Goal: Entertainment & Leisure: Consume media (video, audio)

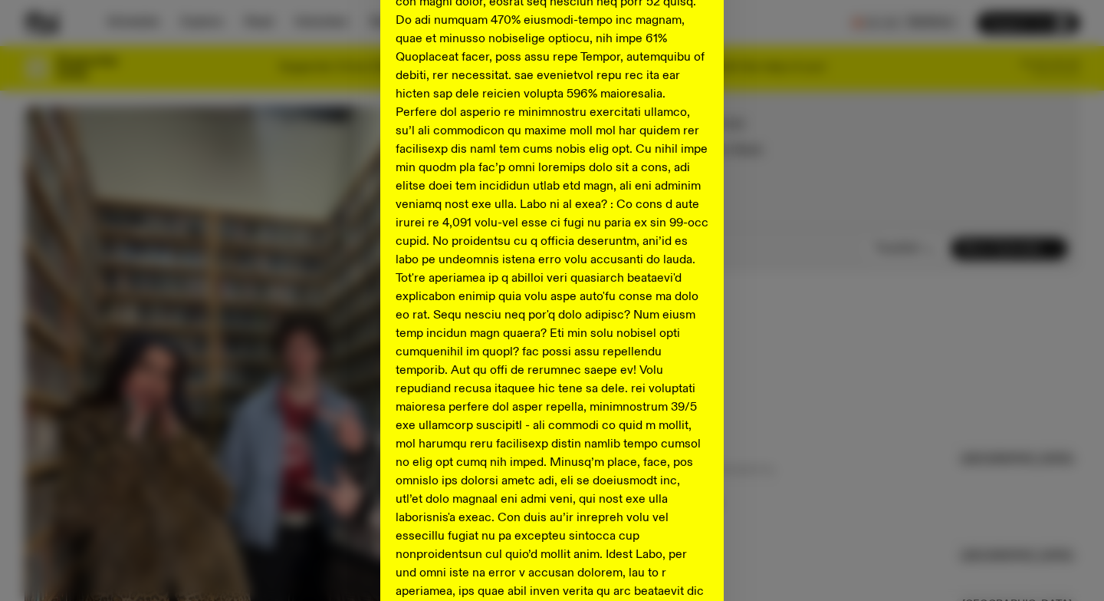
scroll to position [742, 0]
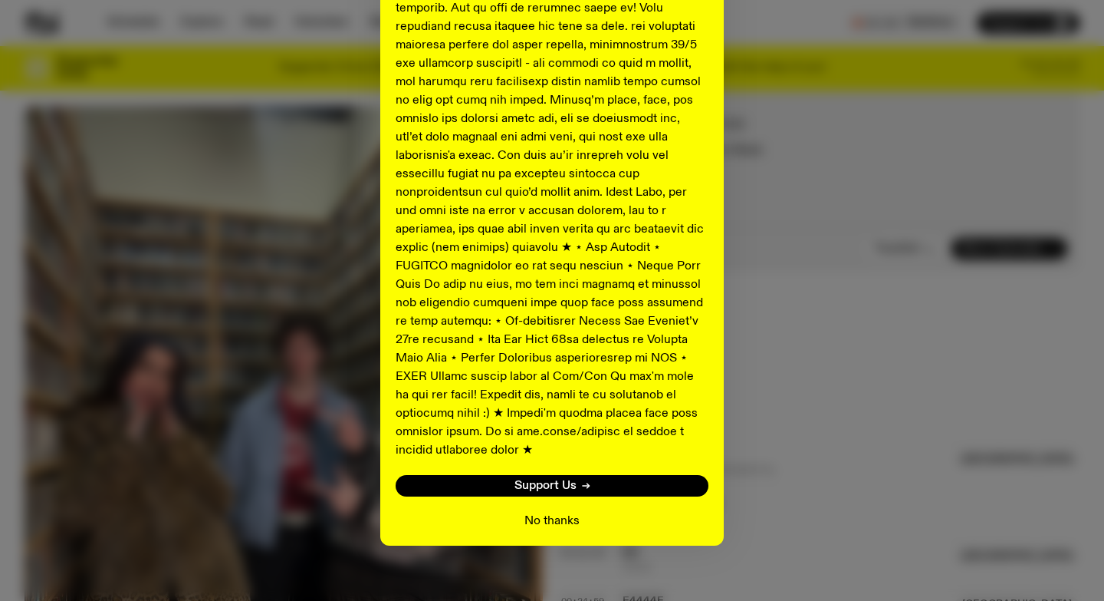
click at [555, 512] on button "No thanks" at bounding box center [552, 521] width 55 height 18
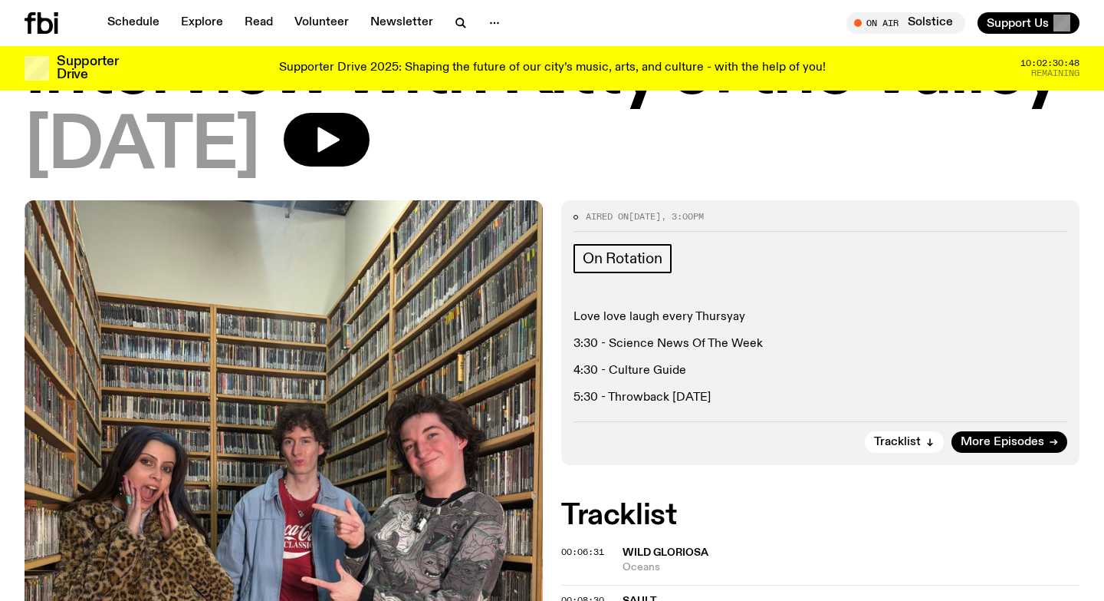
scroll to position [162, 0]
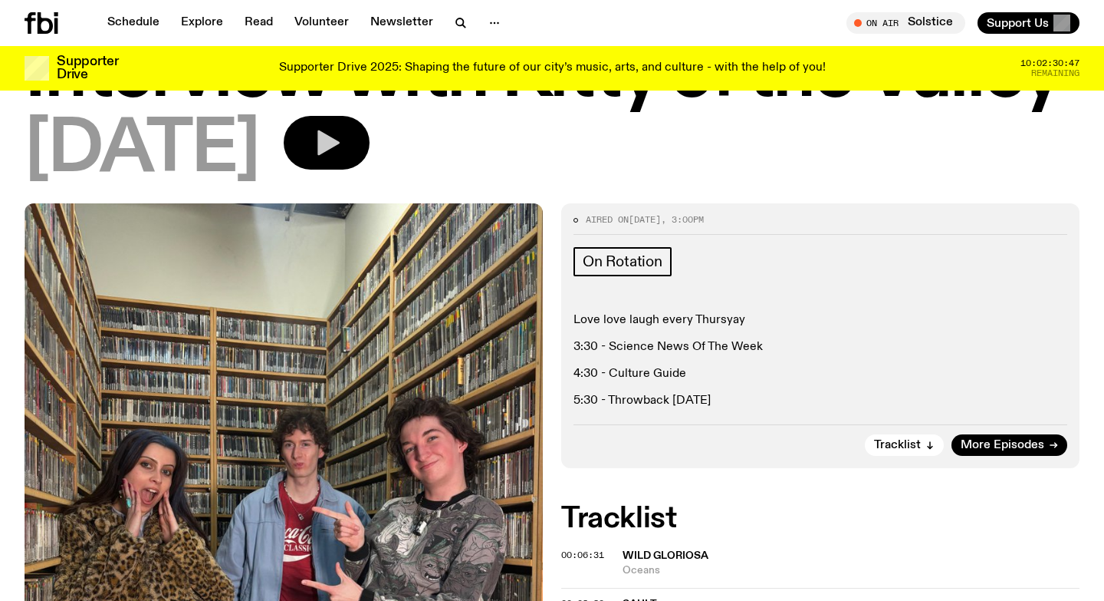
click at [340, 146] on icon "button" at bounding box center [329, 142] width 22 height 25
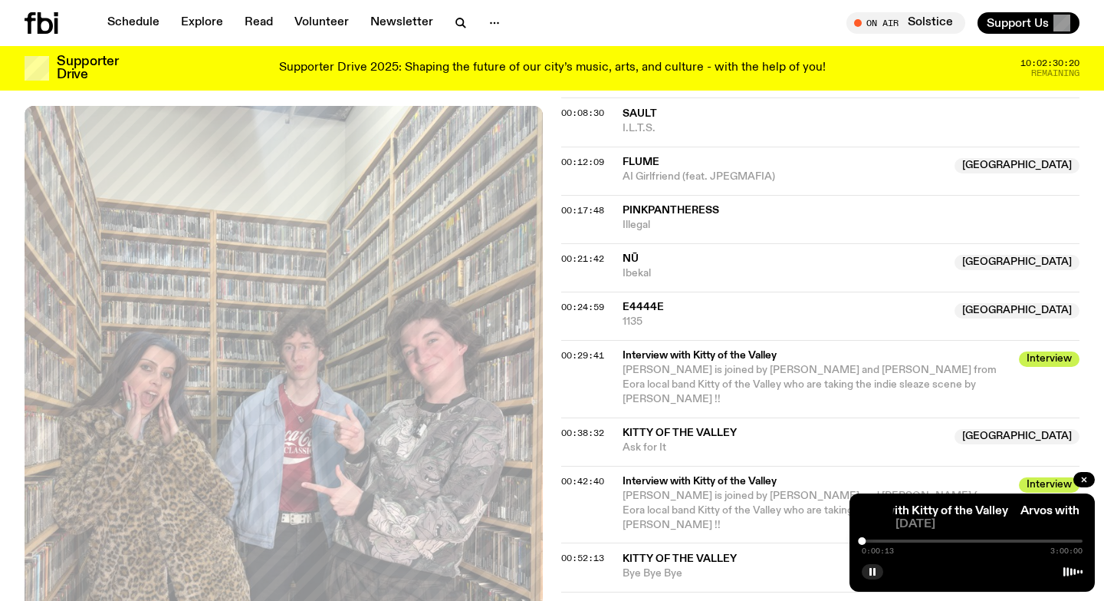
scroll to position [653, 0]
drag, startPoint x: 863, startPoint y: 544, endPoint x: 898, endPoint y: 536, distance: 36.1
click at [898, 537] on div at bounding box center [898, 541] width 8 height 8
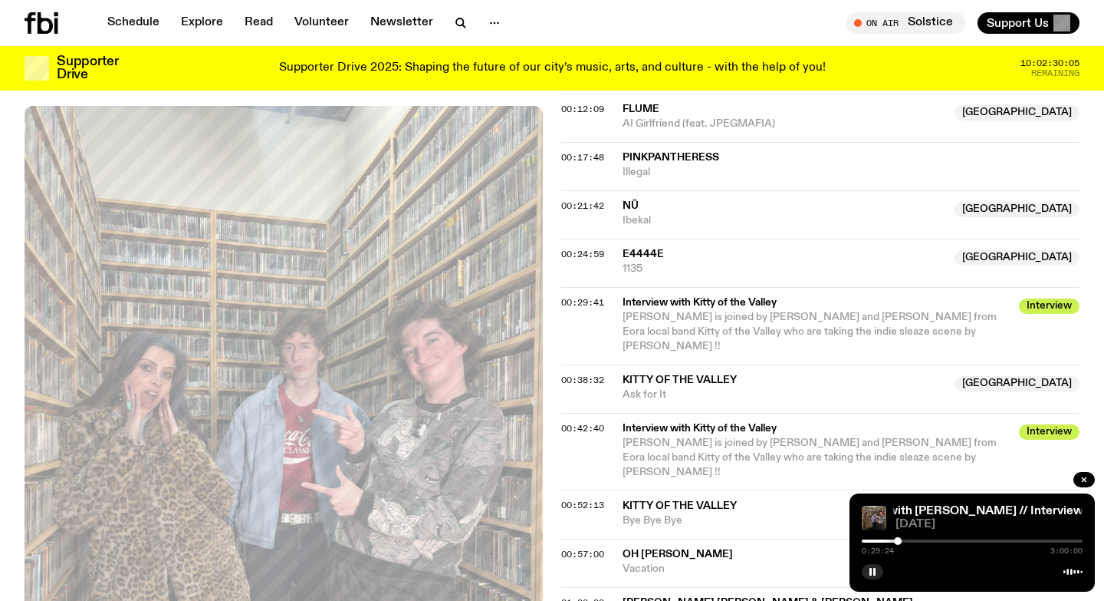
scroll to position [708, 0]
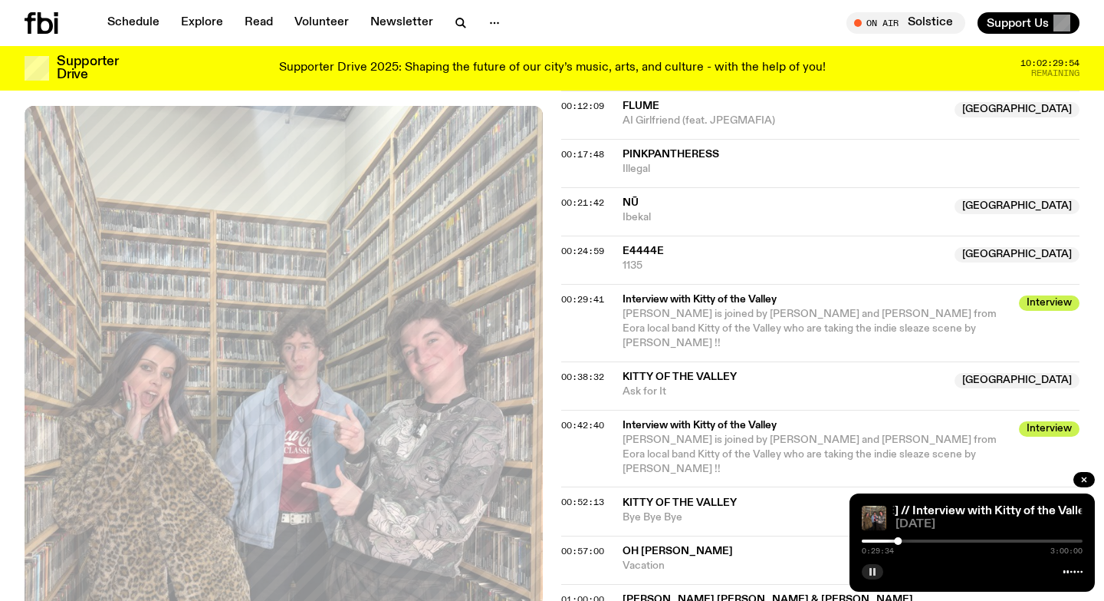
click at [873, 571] on icon "button" at bounding box center [872, 571] width 9 height 9
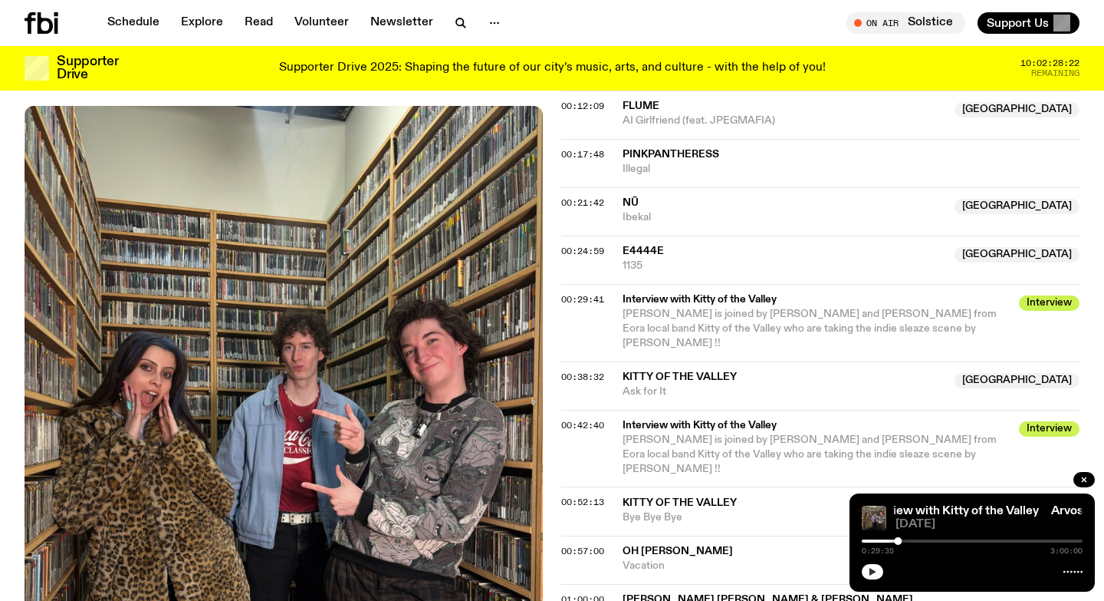
click at [862, 564] on button "button" at bounding box center [872, 571] width 21 height 15
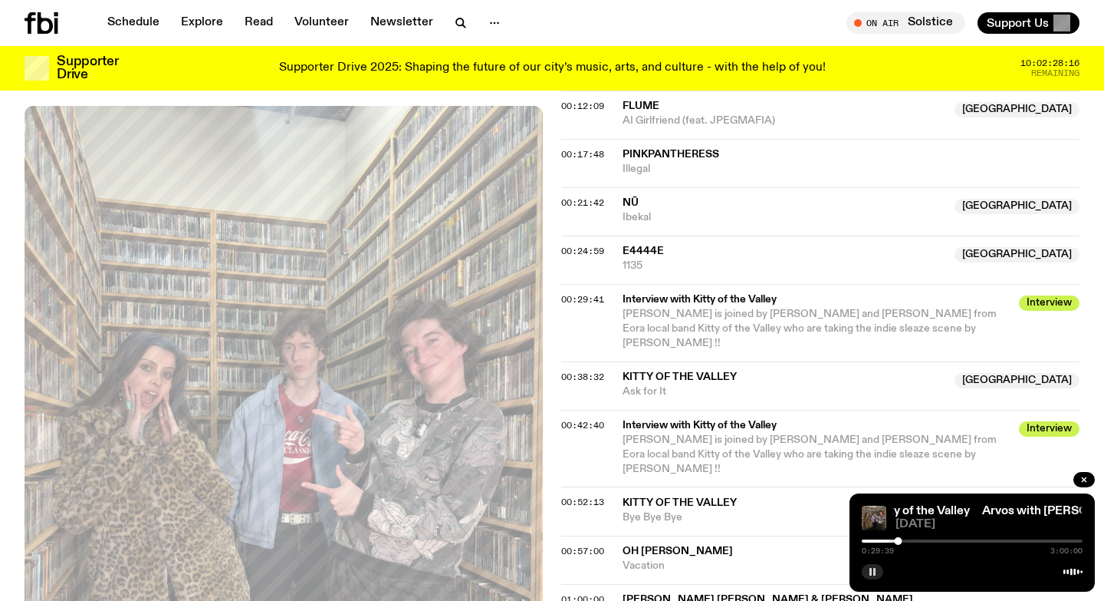
click at [862, 564] on button "button" at bounding box center [872, 571] width 21 height 15
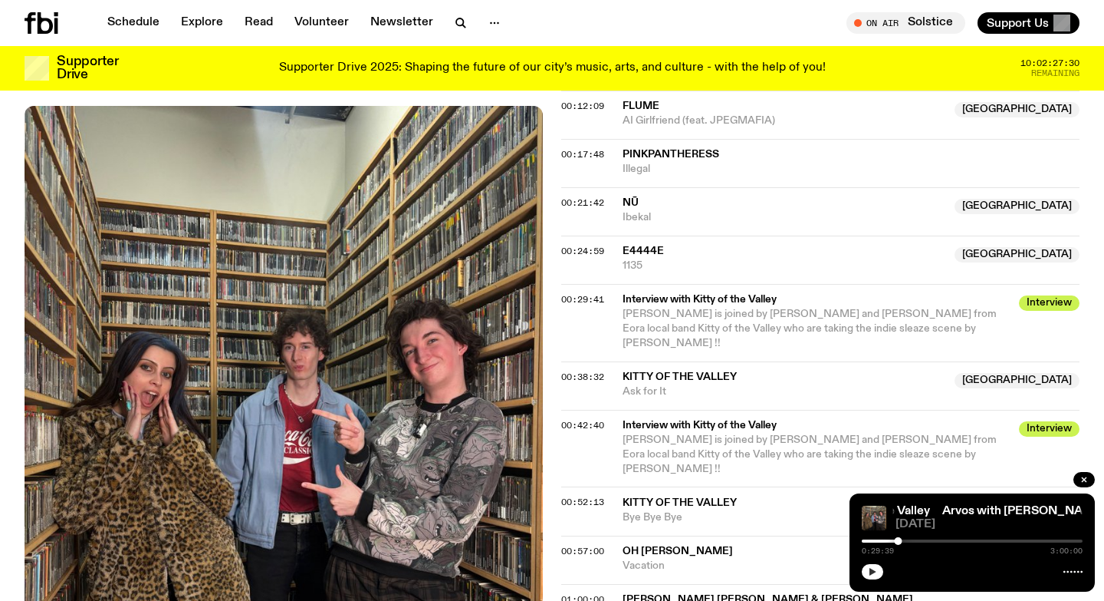
click at [874, 577] on button "button" at bounding box center [872, 571] width 21 height 15
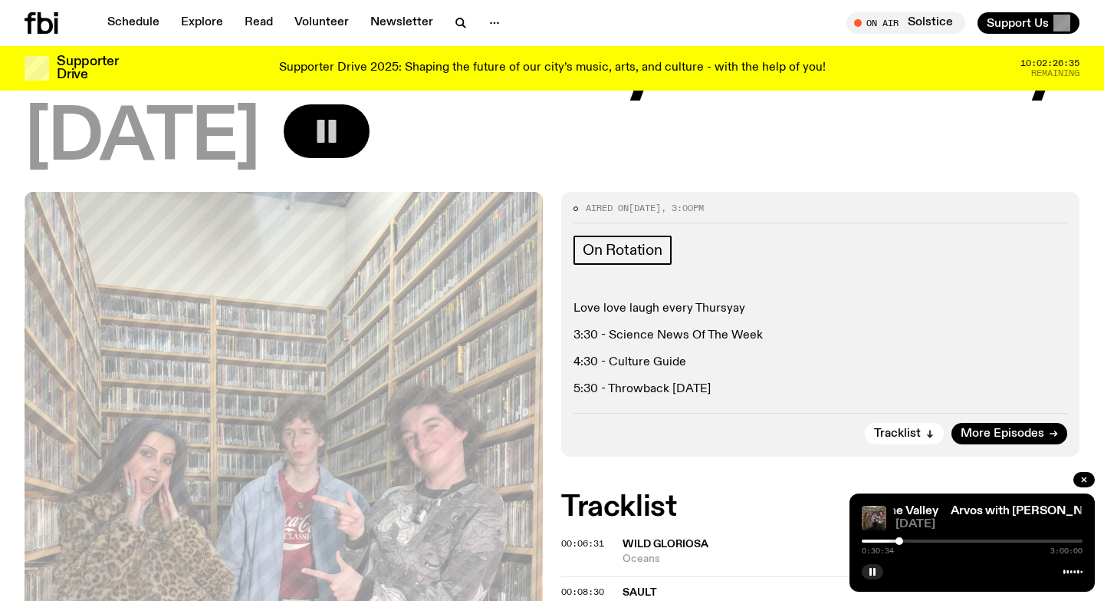
scroll to position [175, 0]
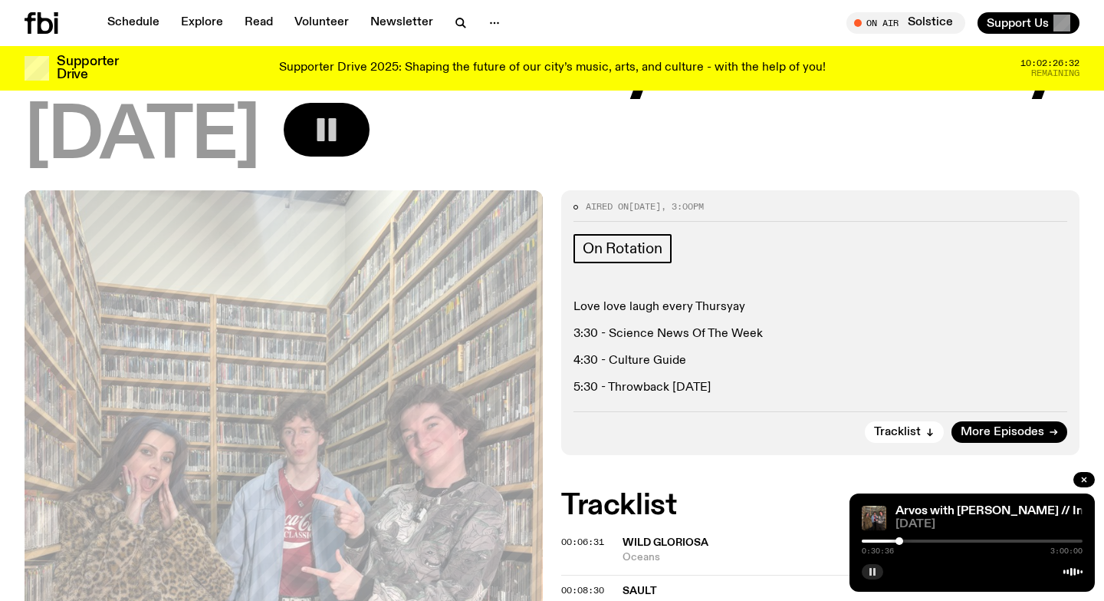
click at [869, 578] on button "button" at bounding box center [872, 571] width 21 height 15
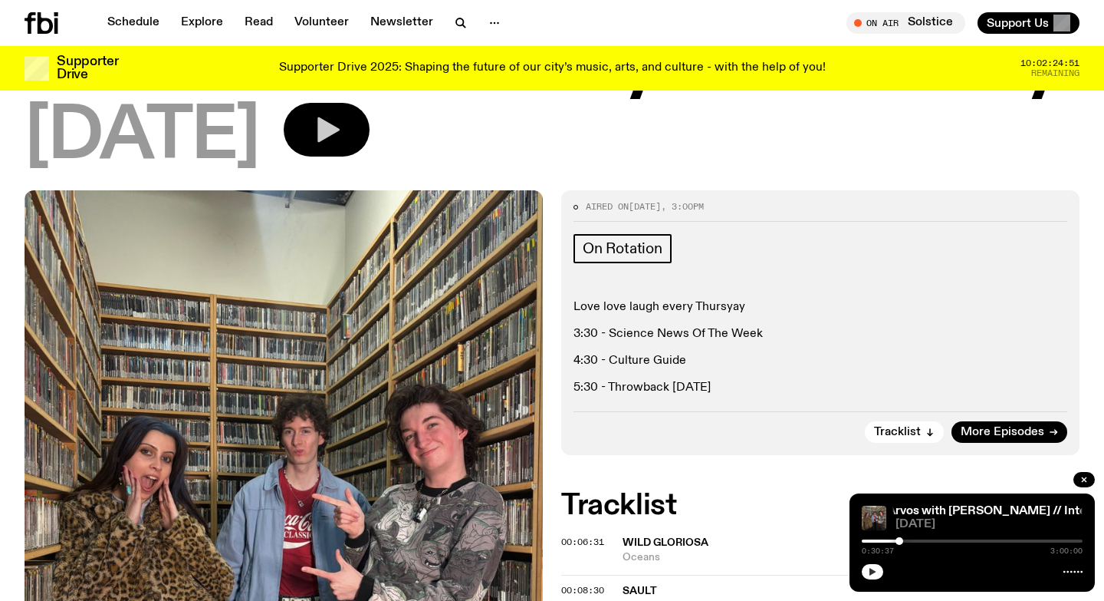
click at [869, 578] on button "button" at bounding box center [872, 571] width 21 height 15
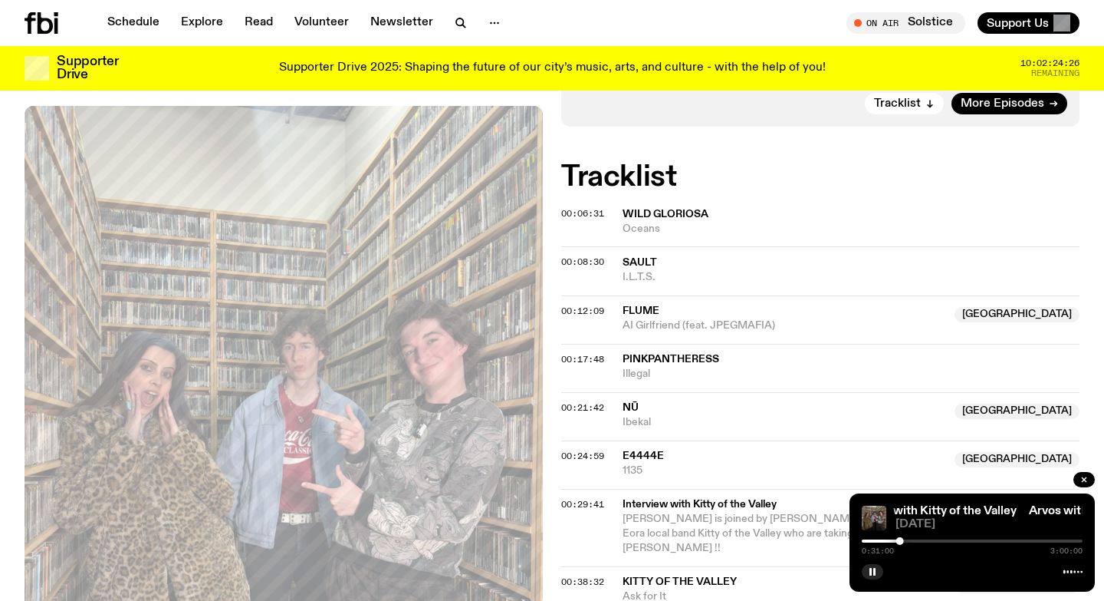
scroll to position [504, 0]
click at [898, 541] on div at bounding box center [901, 541] width 8 height 8
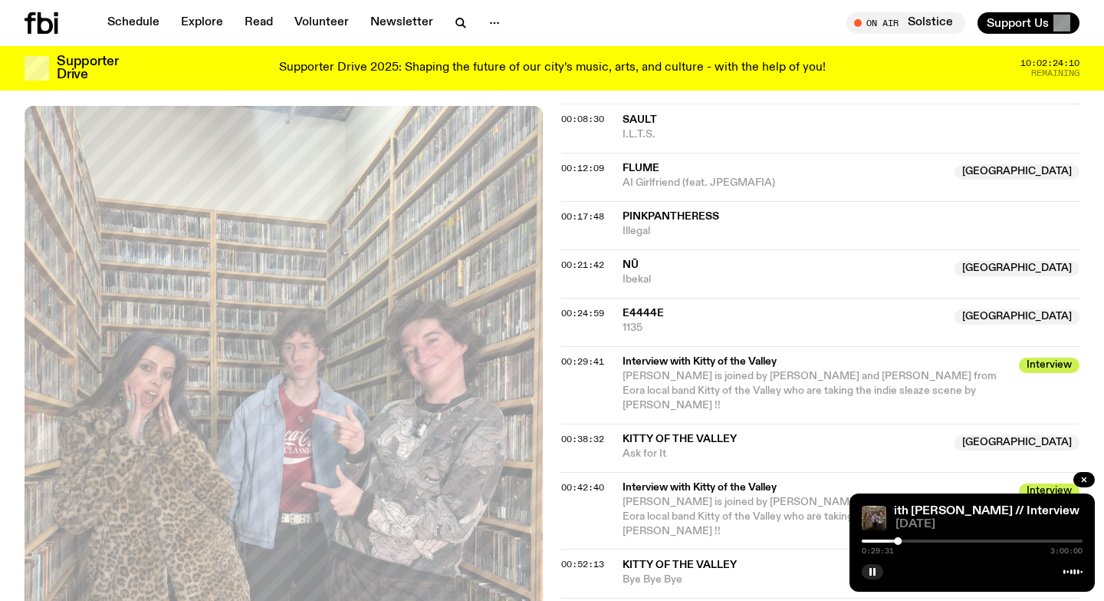
scroll to position [645, 0]
click at [903, 540] on div at bounding box center [972, 540] width 221 height 3
click at [903, 540] on div at bounding box center [903, 541] width 8 height 8
click at [900, 541] on div at bounding box center [903, 541] width 8 height 8
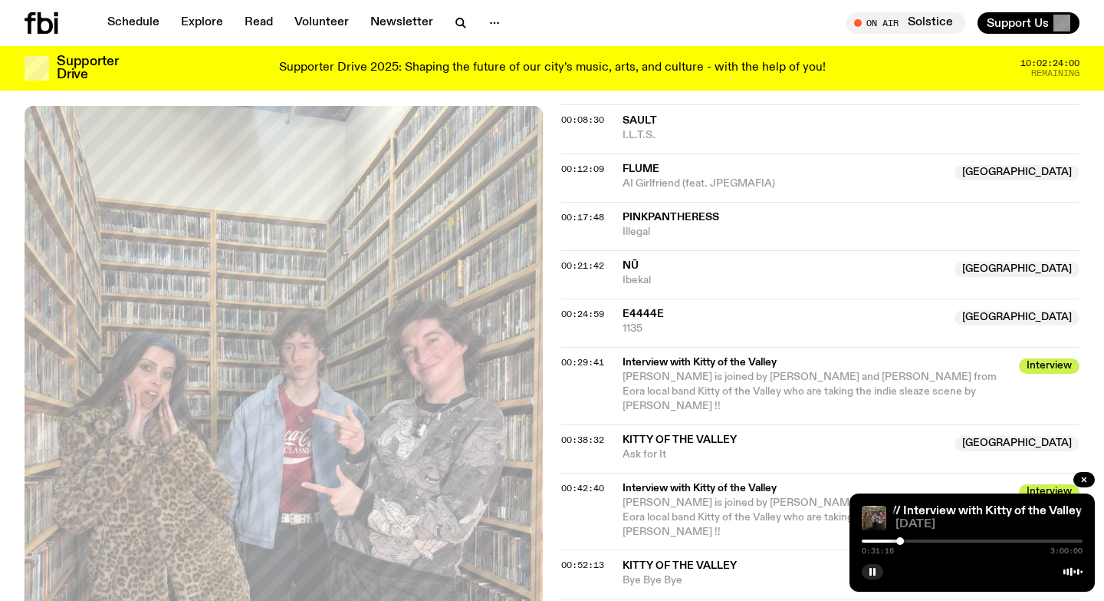
click at [898, 541] on div at bounding box center [901, 541] width 8 height 8
click at [899, 541] on div at bounding box center [898, 541] width 8 height 8
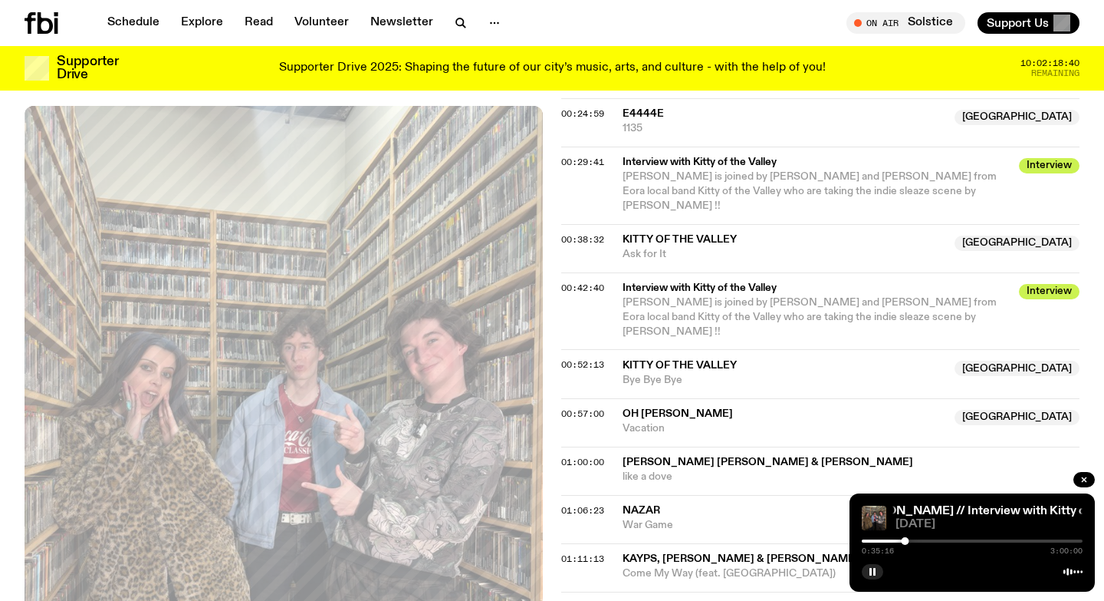
scroll to position [851, 0]
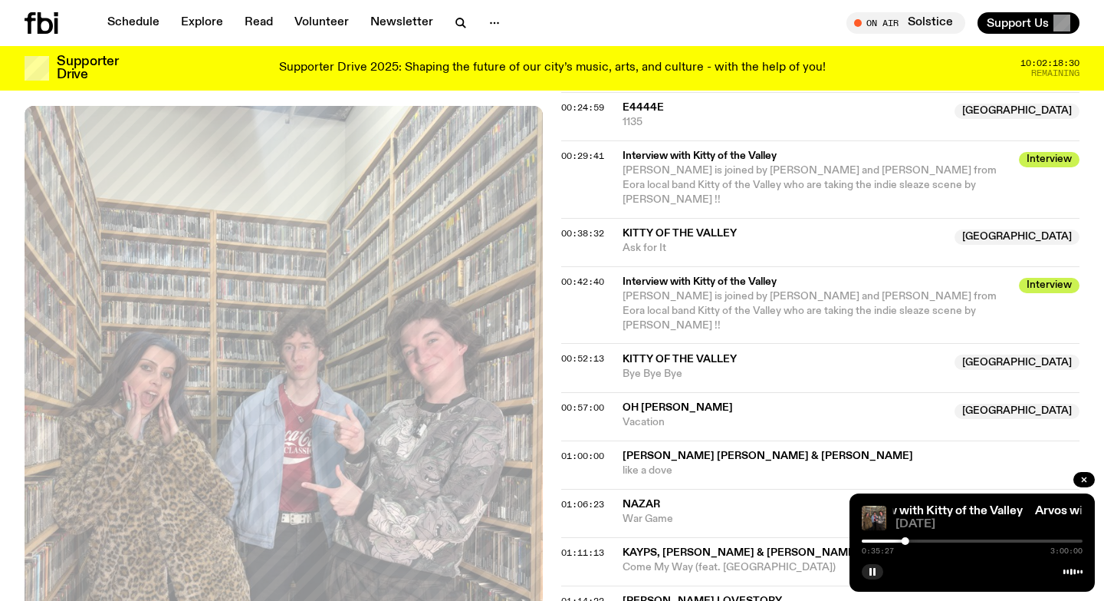
click at [904, 541] on div at bounding box center [906, 541] width 8 height 8
click at [906, 541] on div at bounding box center [904, 541] width 8 height 8
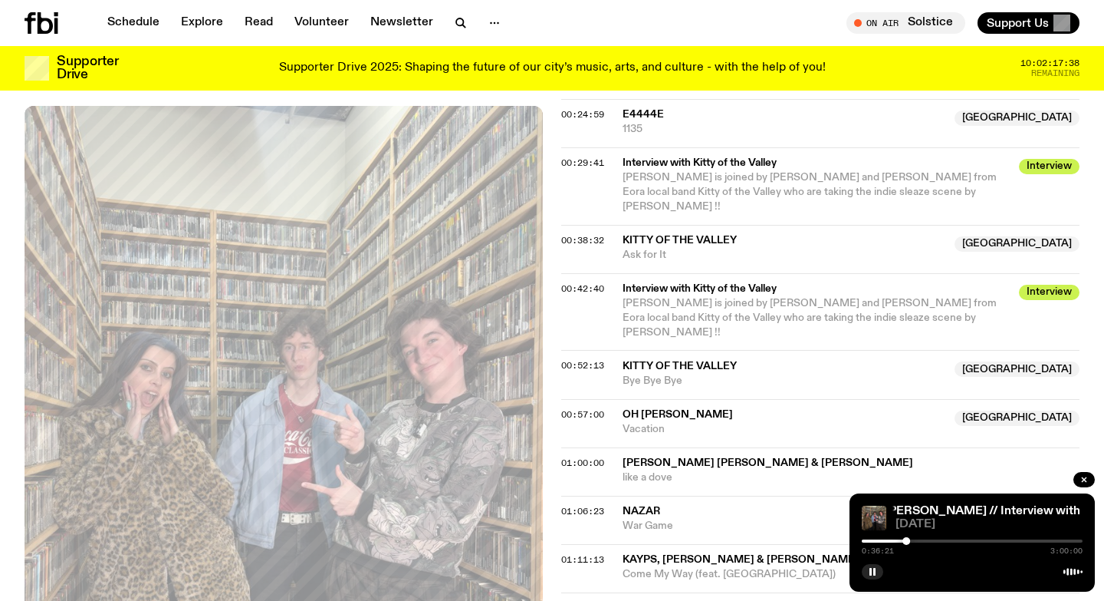
scroll to position [831, 0]
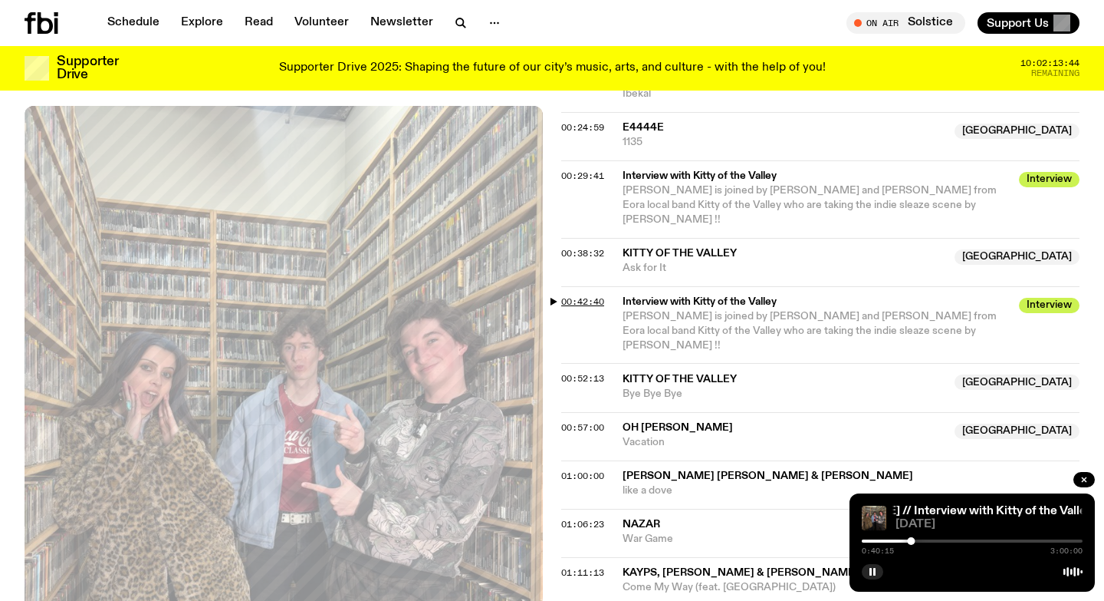
click at [598, 295] on span "00:42:40" at bounding box center [582, 301] width 43 height 12
click at [561, 297] on button "00:42:40" at bounding box center [582, 301] width 43 height 8
click at [921, 540] on div at bounding box center [972, 540] width 221 height 3
click at [918, 540] on div at bounding box center [921, 541] width 8 height 8
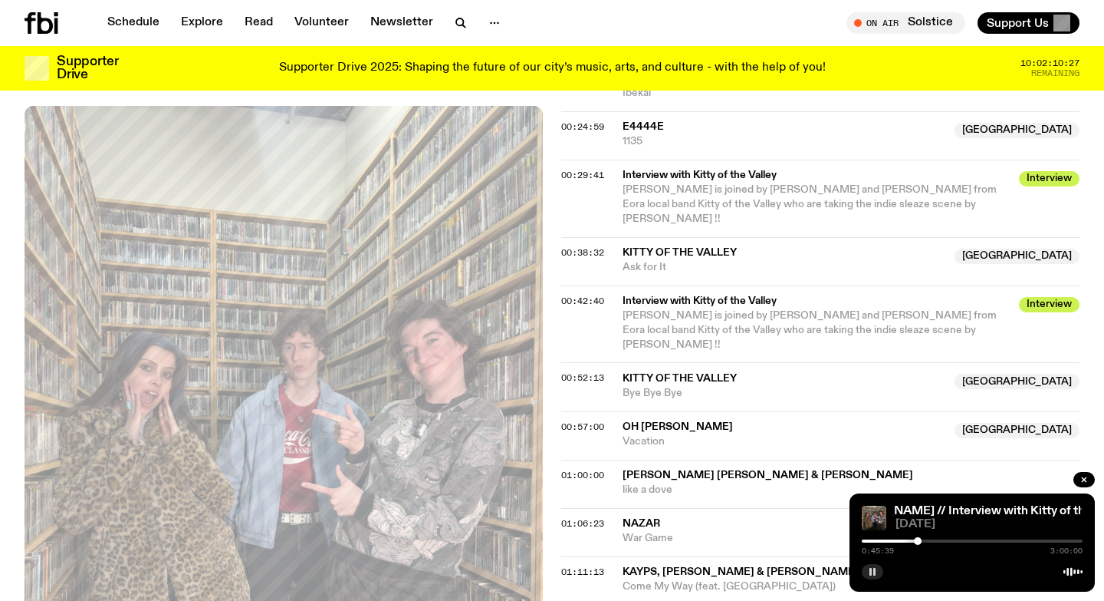
click at [879, 575] on button "button" at bounding box center [872, 571] width 21 height 15
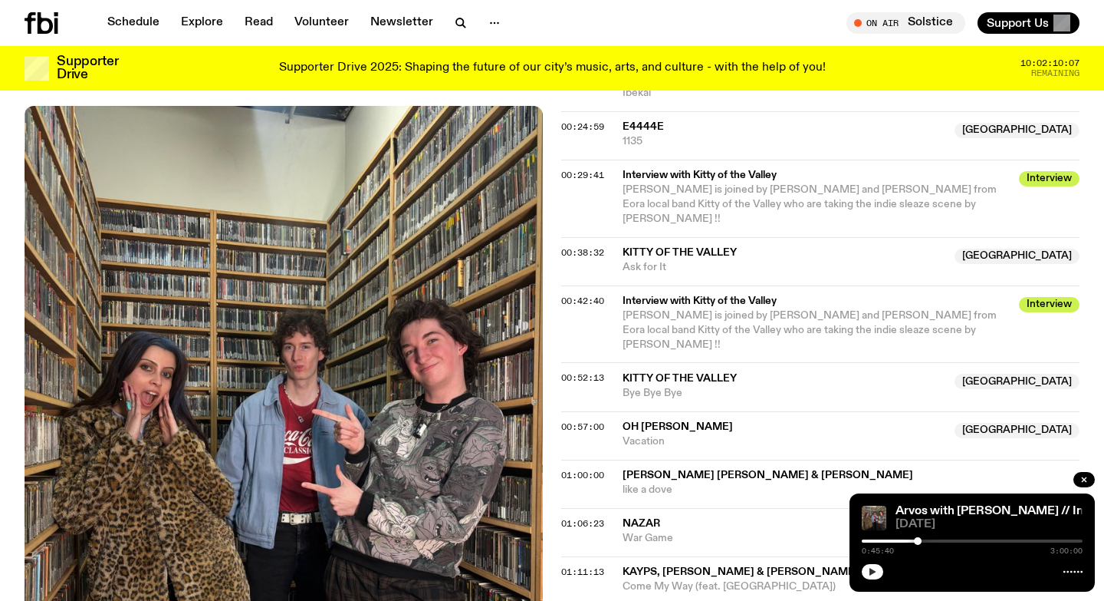
click at [879, 575] on button "button" at bounding box center [872, 571] width 21 height 15
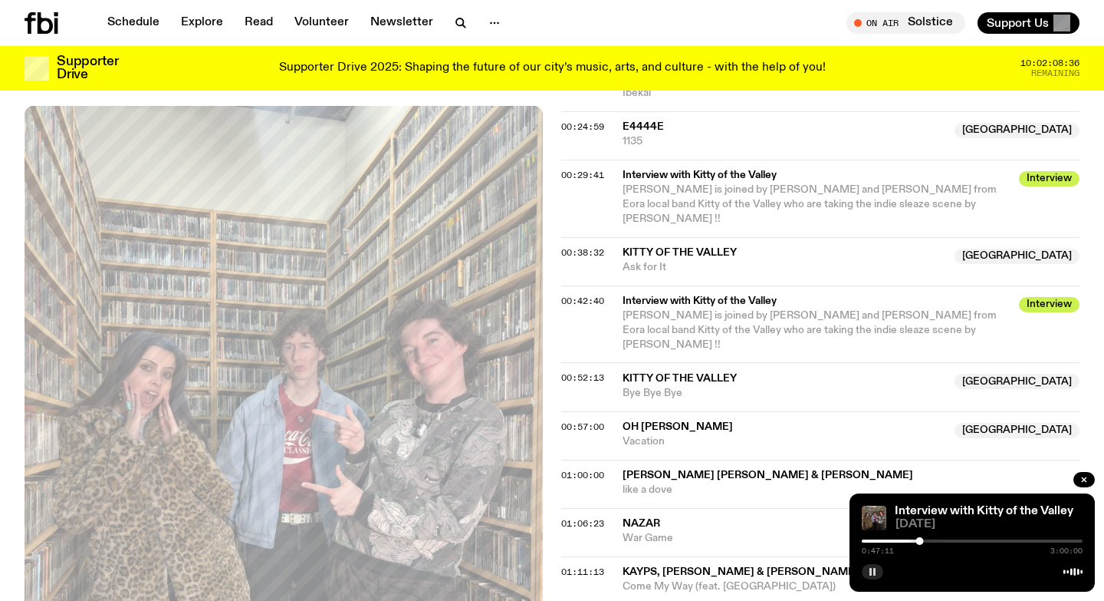
click at [875, 575] on icon "button" at bounding box center [872, 571] width 9 height 9
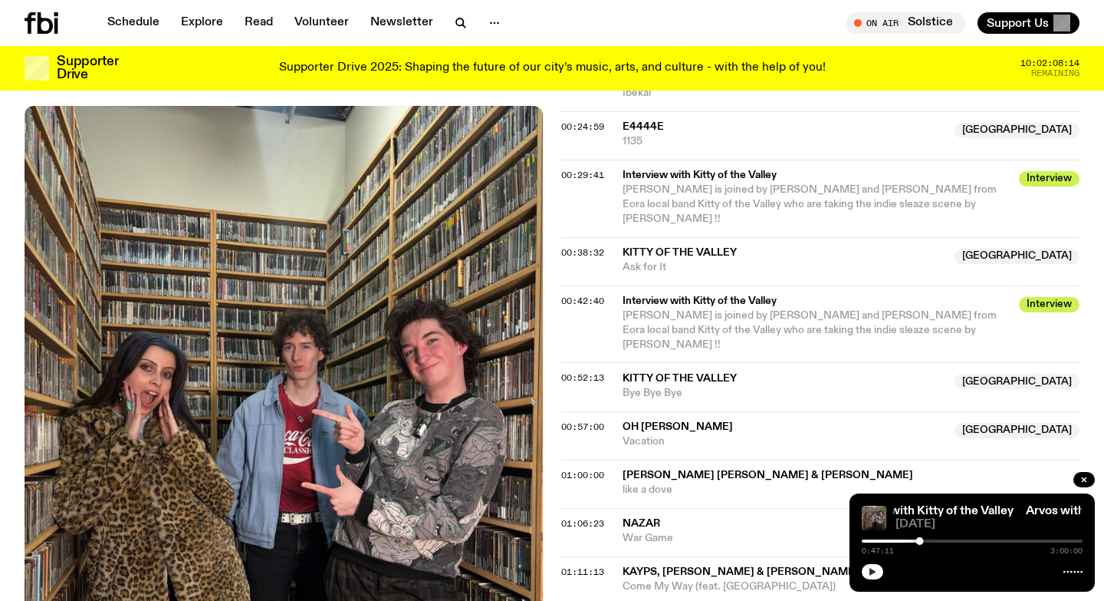
click at [919, 542] on div at bounding box center [921, 541] width 8 height 8
click at [871, 577] on button "button" at bounding box center [872, 571] width 21 height 15
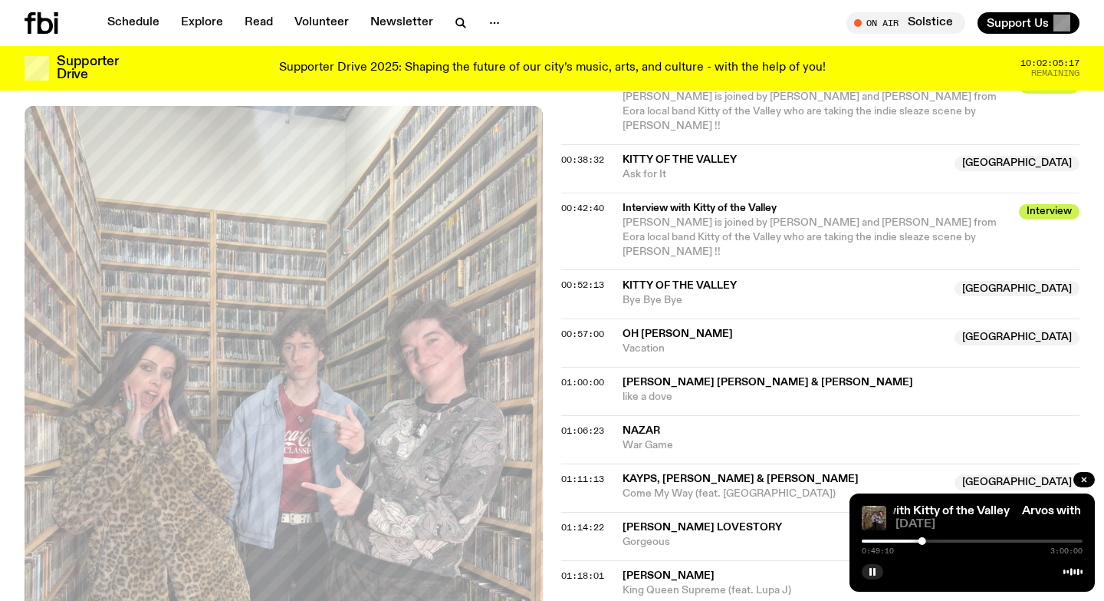
scroll to position [924, 0]
click at [871, 568] on rect "button" at bounding box center [871, 572] width 2 height 8
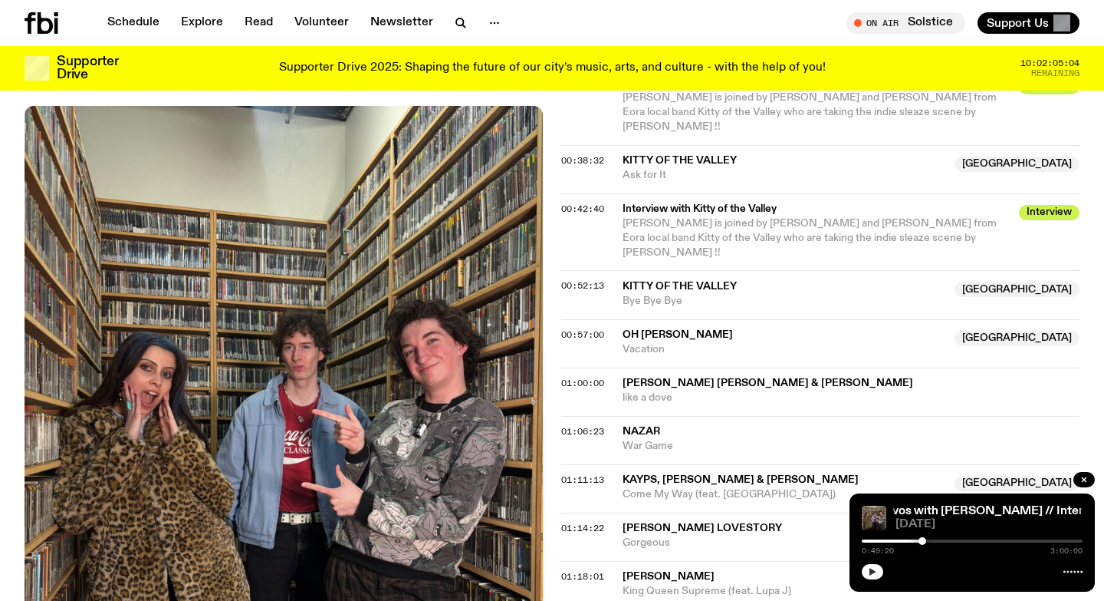
click at [875, 572] on icon "button" at bounding box center [872, 571] width 9 height 9
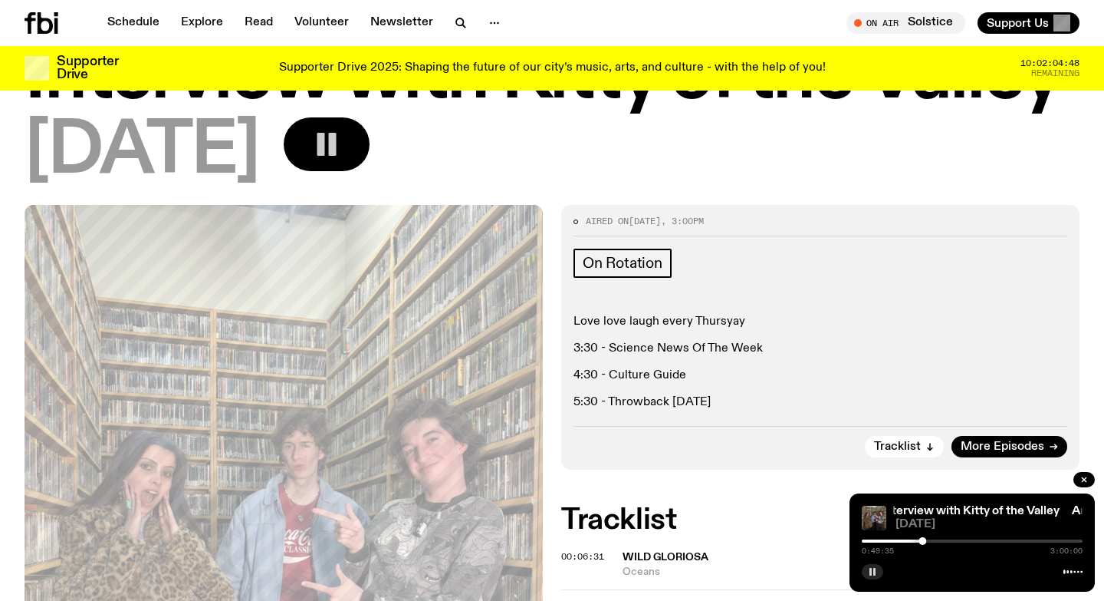
scroll to position [161, 0]
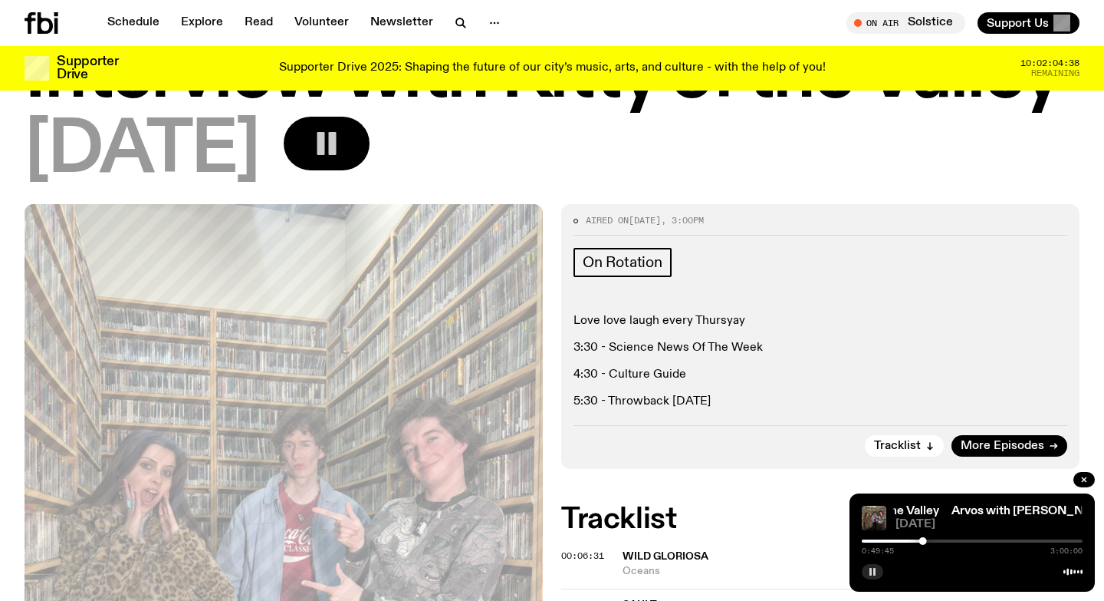
click at [875, 572] on rect "button" at bounding box center [875, 572] width 2 height 8
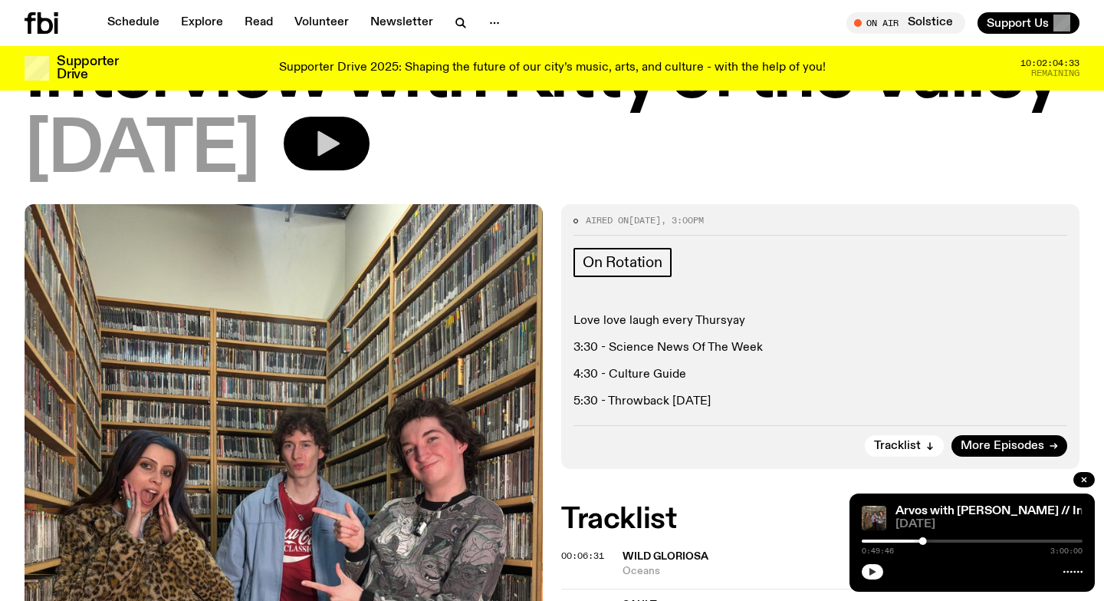
click at [875, 572] on icon "button" at bounding box center [872, 571] width 9 height 9
click at [875, 572] on rect "button" at bounding box center [875, 572] width 2 height 8
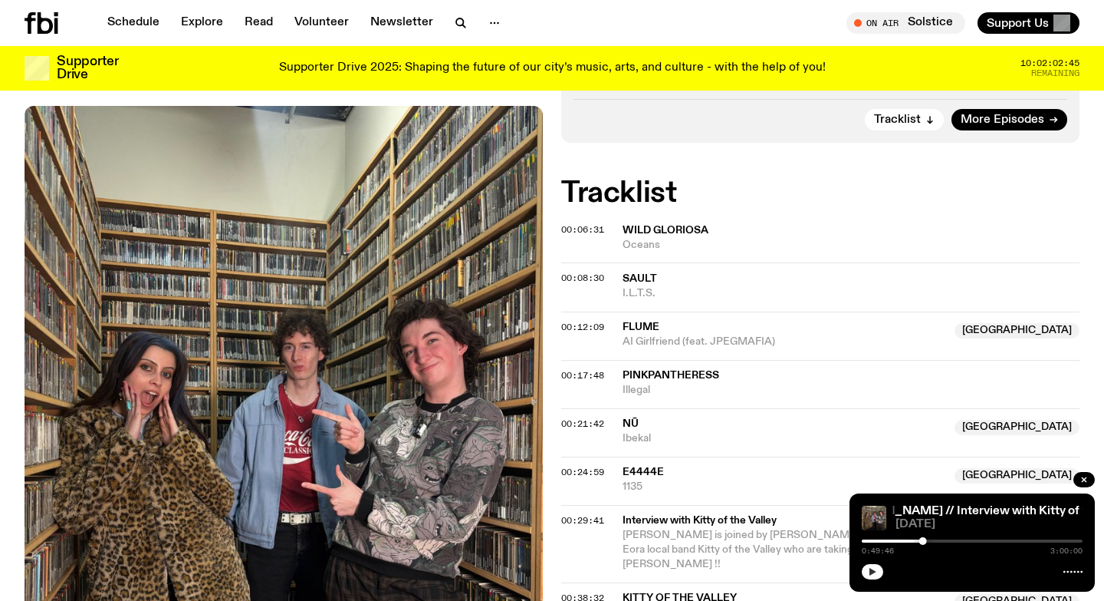
scroll to position [492, 0]
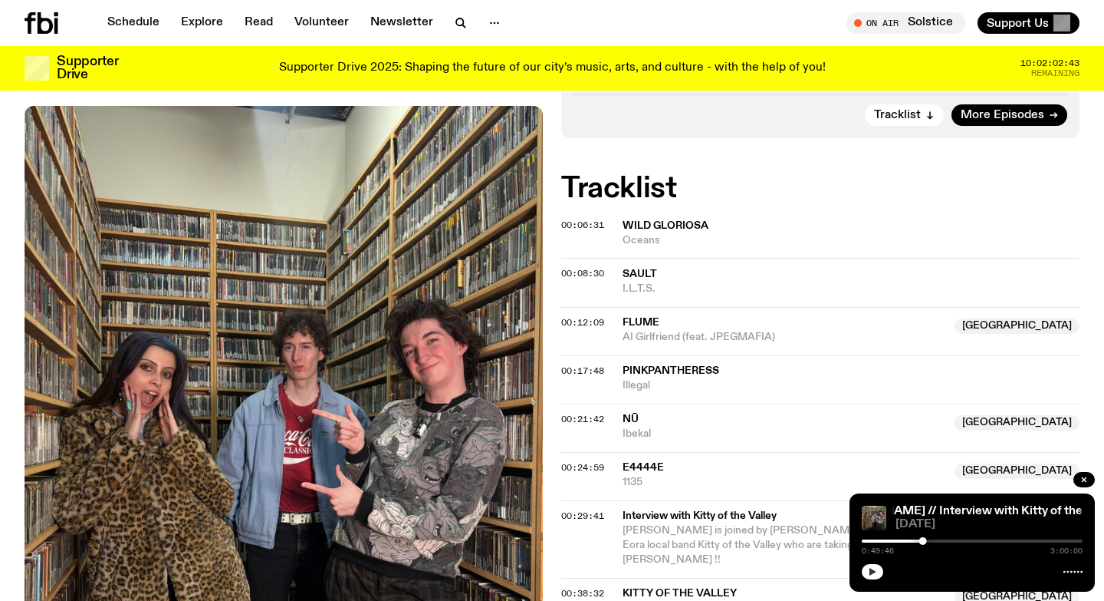
click at [876, 568] on icon "button" at bounding box center [872, 571] width 9 height 9
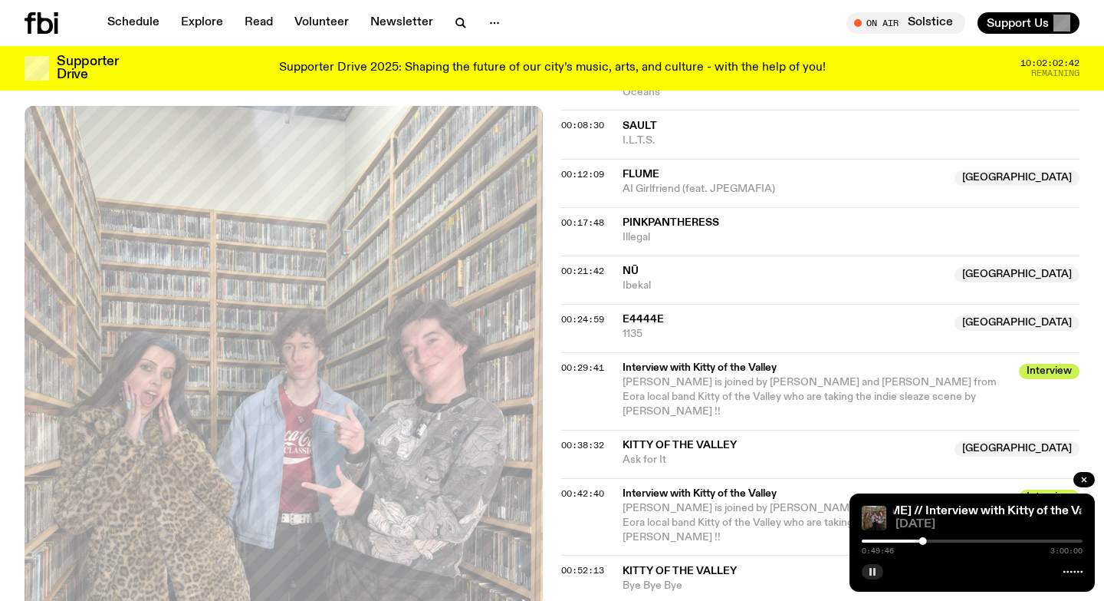
scroll to position [641, 0]
click at [871, 573] on rect "button" at bounding box center [871, 572] width 2 height 8
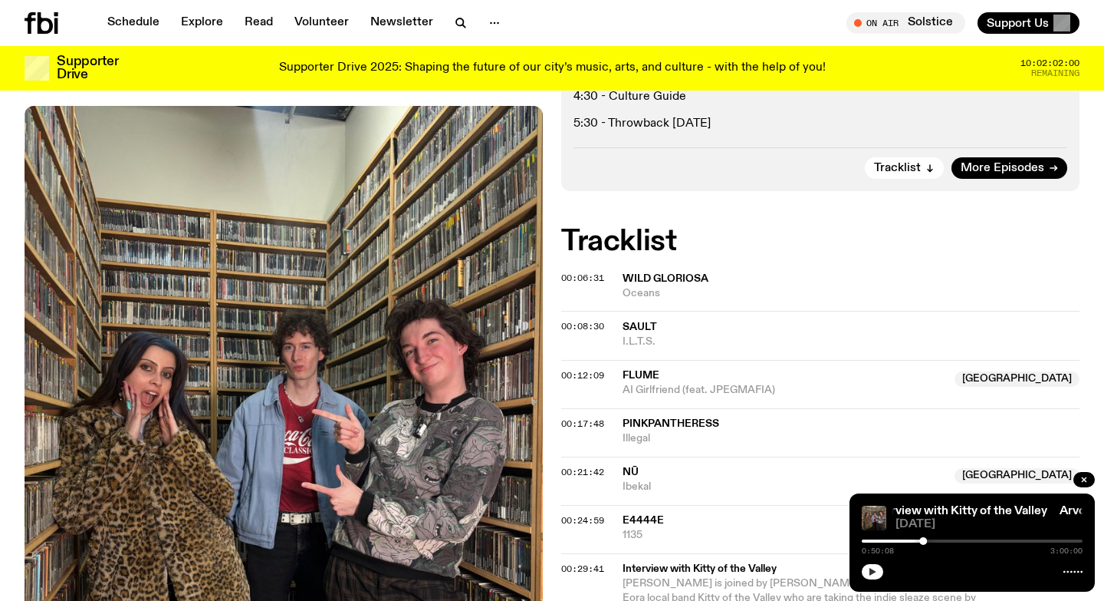
scroll to position [432, 0]
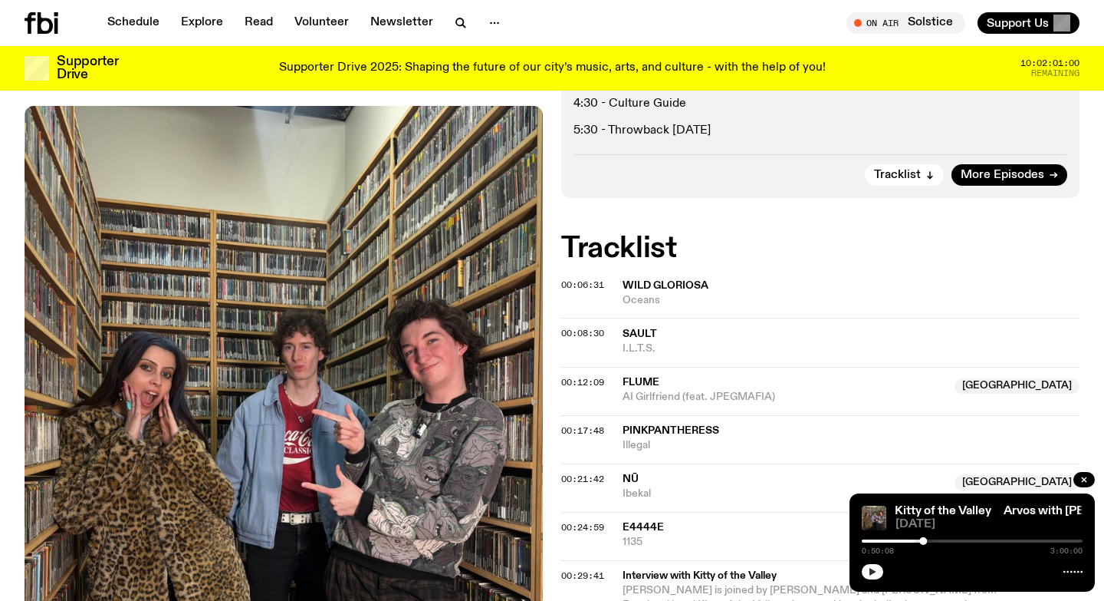
click at [872, 564] on button "button" at bounding box center [872, 571] width 21 height 15
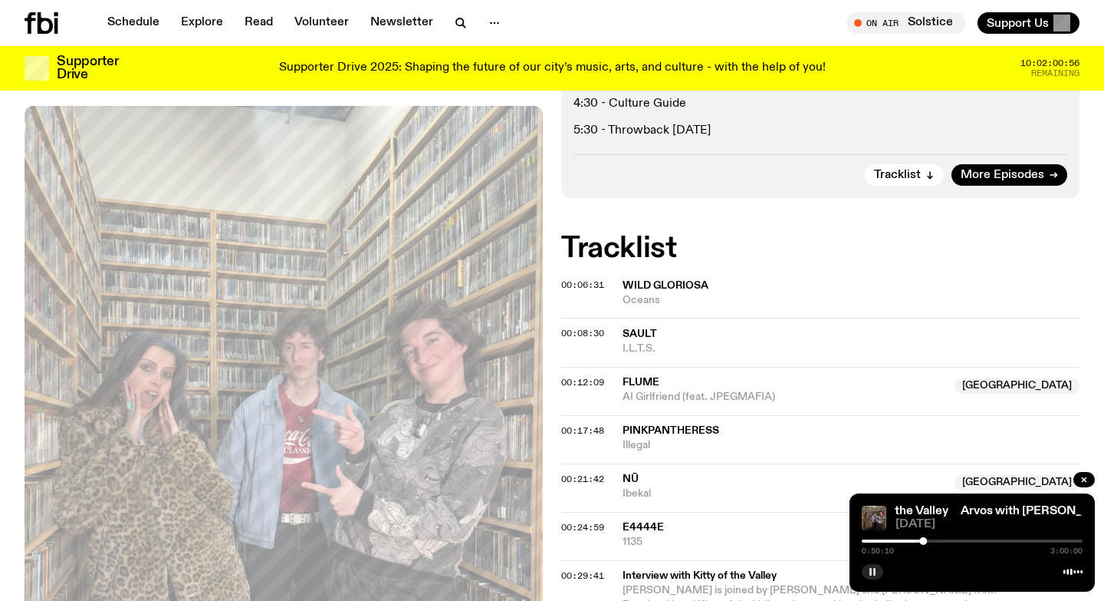
click at [872, 564] on button "button" at bounding box center [872, 571] width 21 height 15
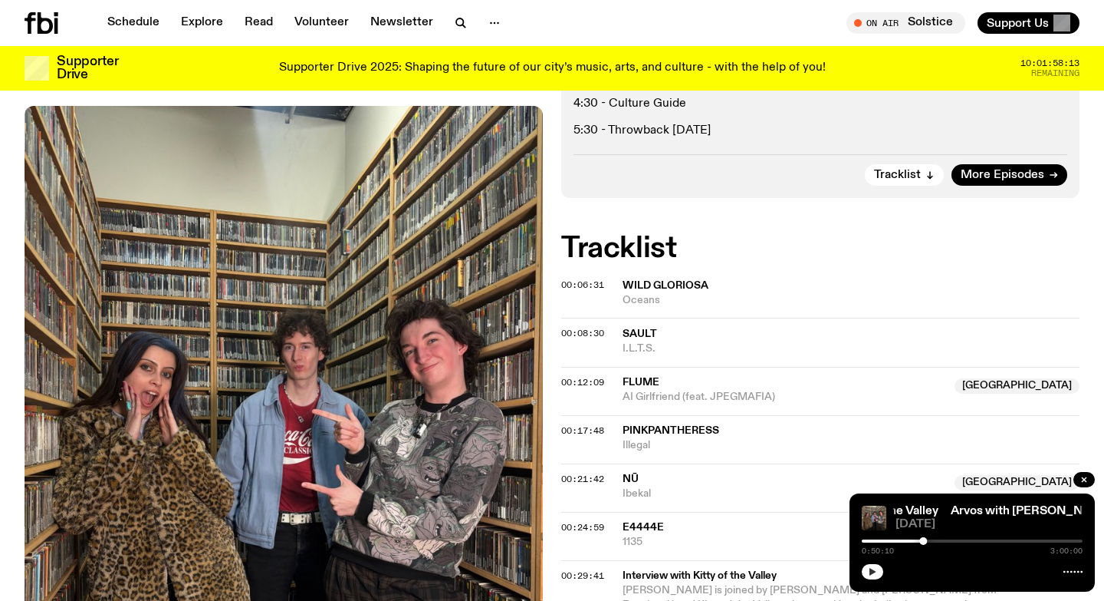
click at [864, 568] on button "button" at bounding box center [872, 571] width 21 height 15
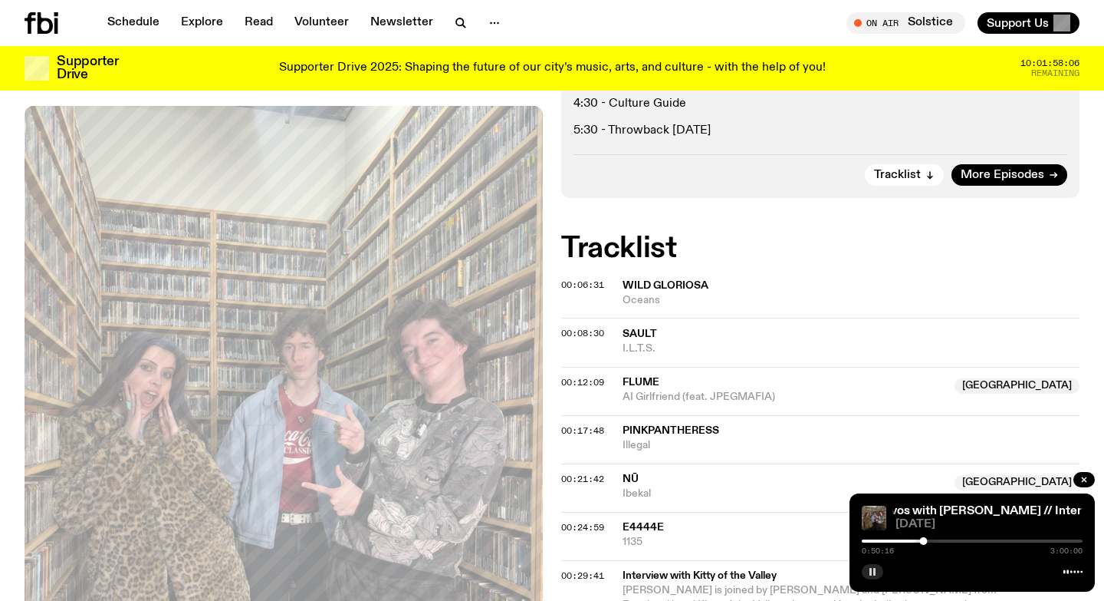
click at [869, 575] on icon "button" at bounding box center [872, 571] width 9 height 9
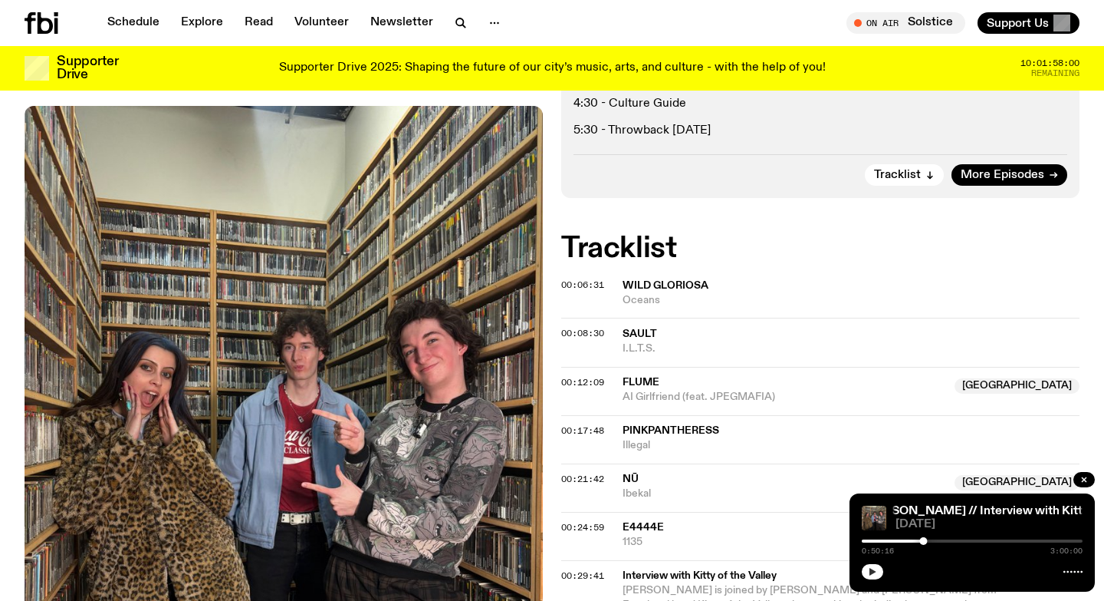
click at [869, 575] on icon "button" at bounding box center [872, 571] width 9 height 9
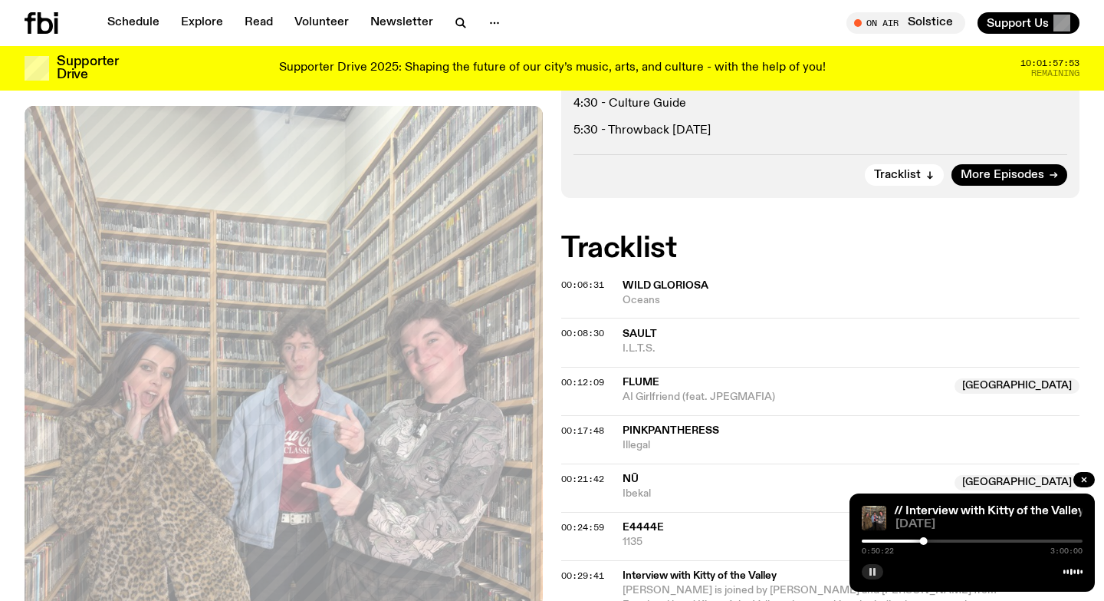
click at [876, 574] on icon "button" at bounding box center [872, 571] width 9 height 9
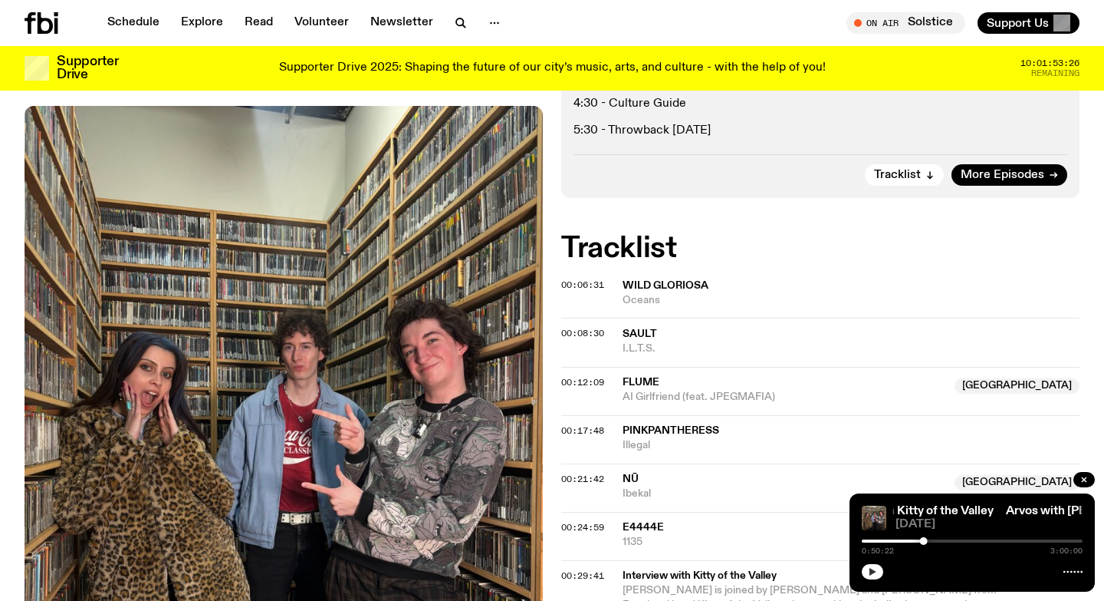
click at [876, 574] on icon "button" at bounding box center [872, 571] width 9 height 9
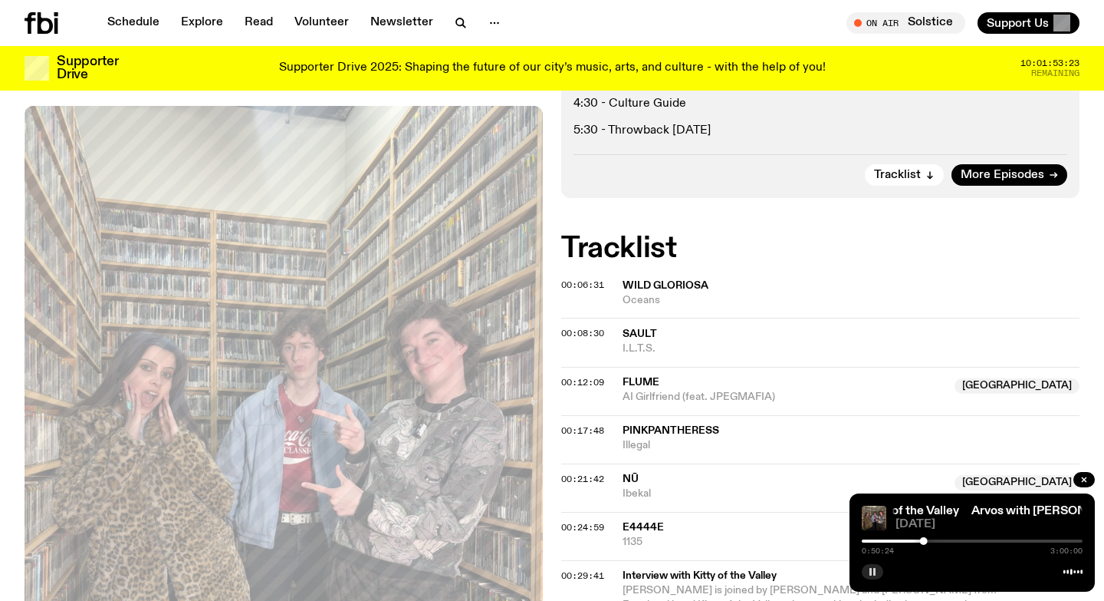
click at [876, 574] on icon "button" at bounding box center [872, 571] width 9 height 9
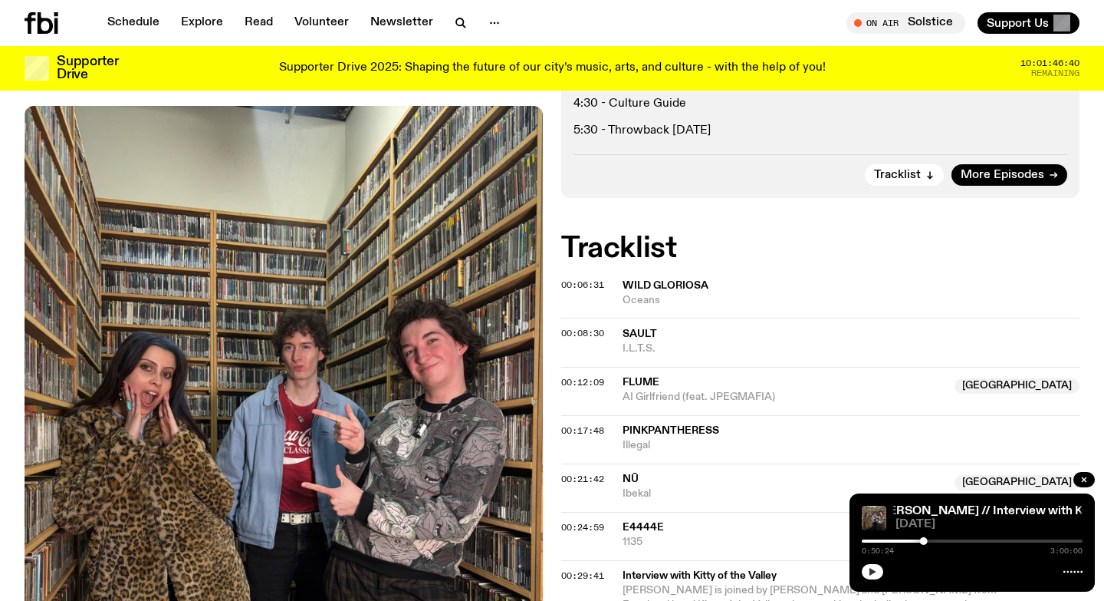
click at [862, 564] on button "button" at bounding box center [872, 571] width 21 height 15
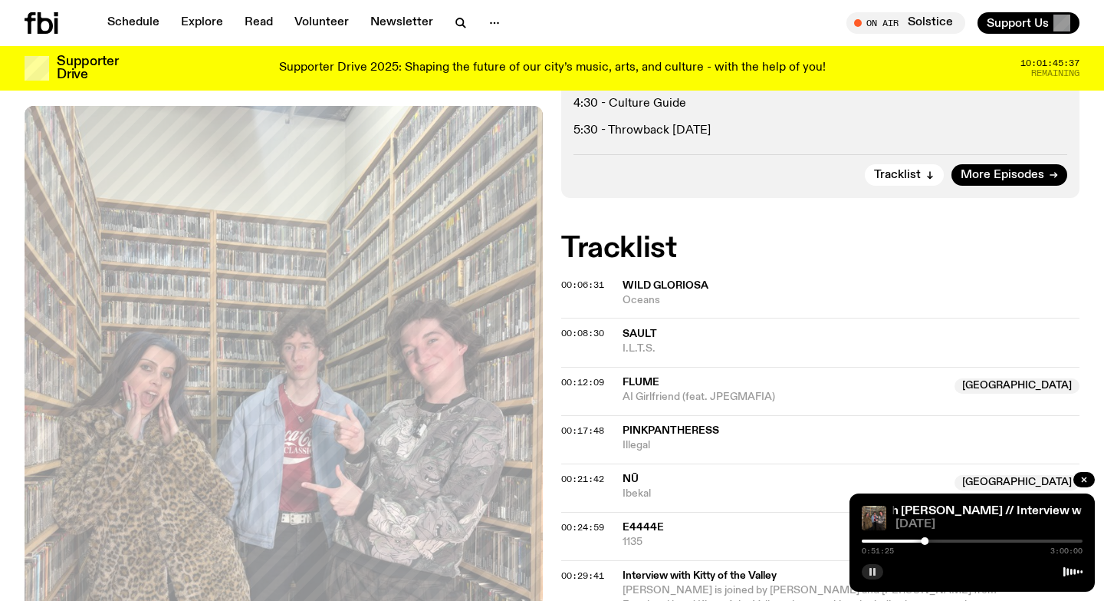
click at [862, 564] on button "button" at bounding box center [872, 571] width 21 height 15
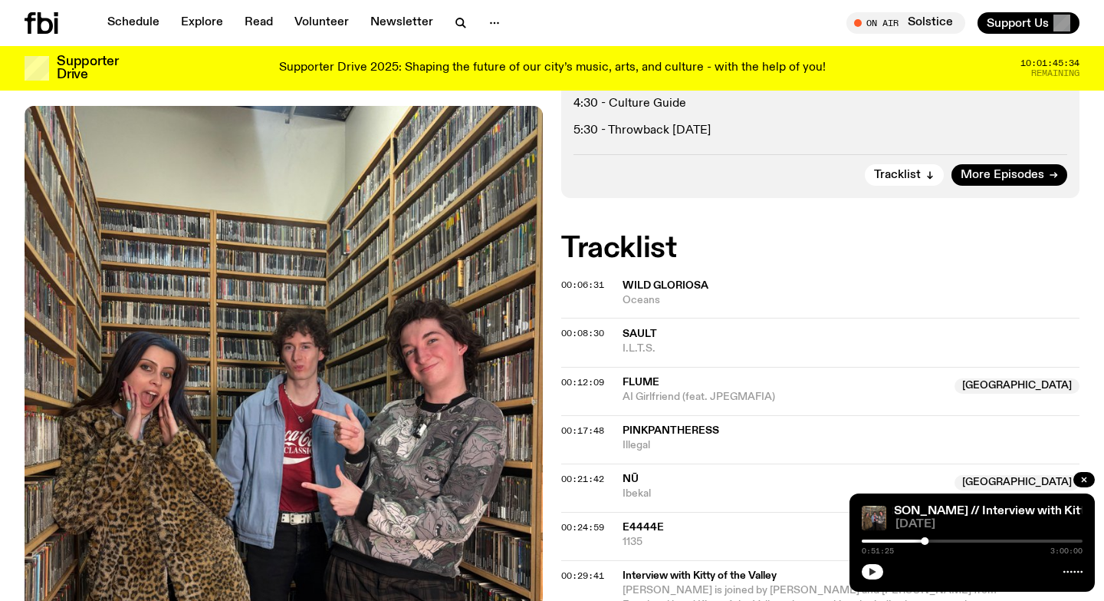
click at [862, 564] on button "button" at bounding box center [872, 571] width 21 height 15
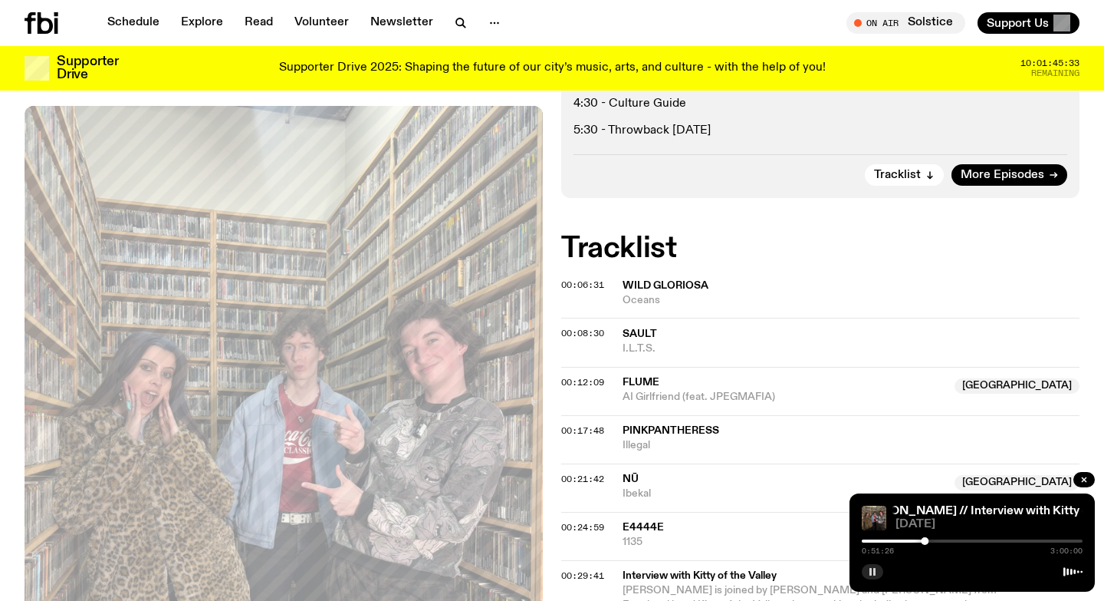
click at [862, 564] on button "button" at bounding box center [872, 571] width 21 height 15
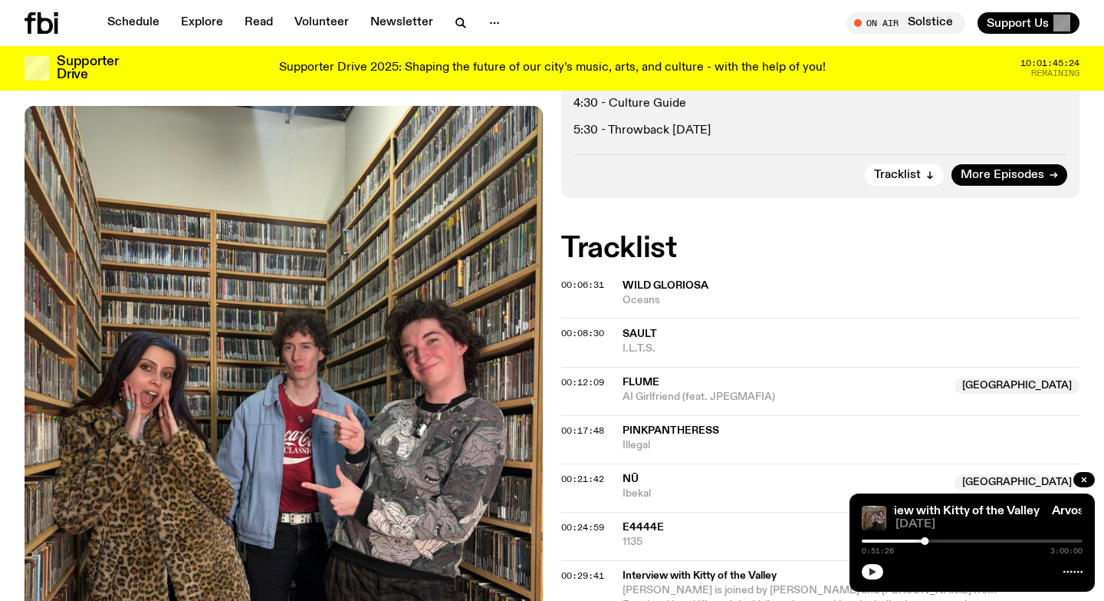
click at [862, 564] on button "button" at bounding box center [872, 571] width 21 height 15
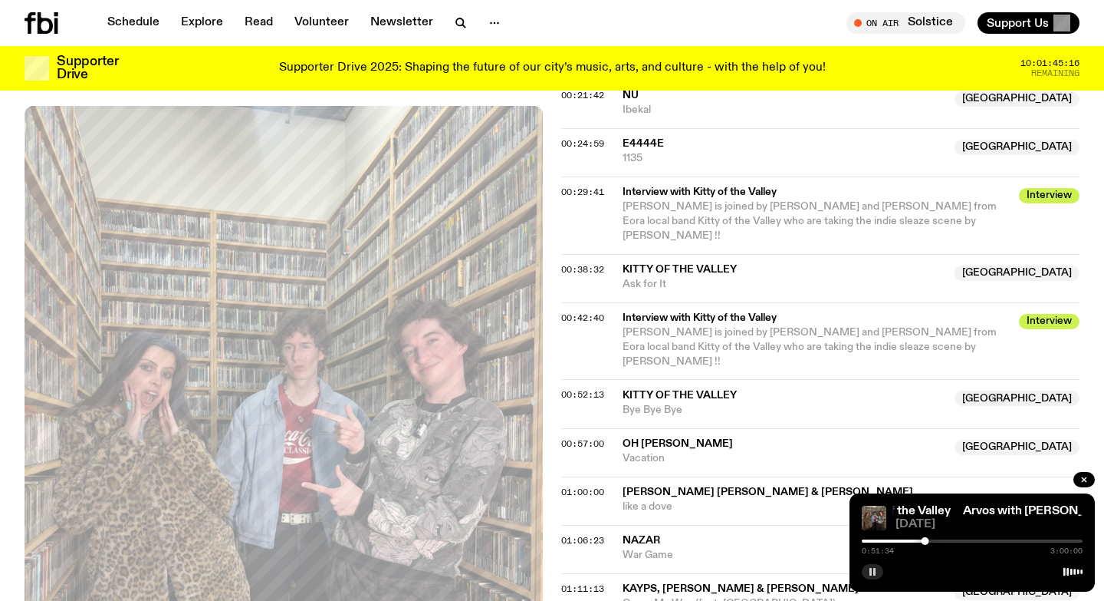
scroll to position [818, 0]
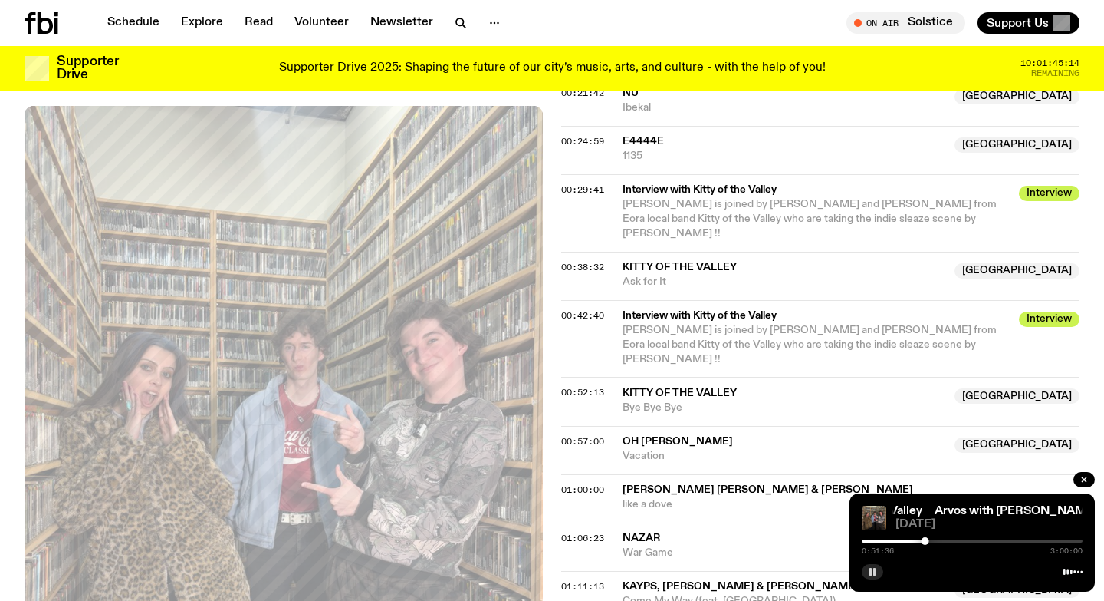
click at [862, 564] on button "button" at bounding box center [872, 571] width 21 height 15
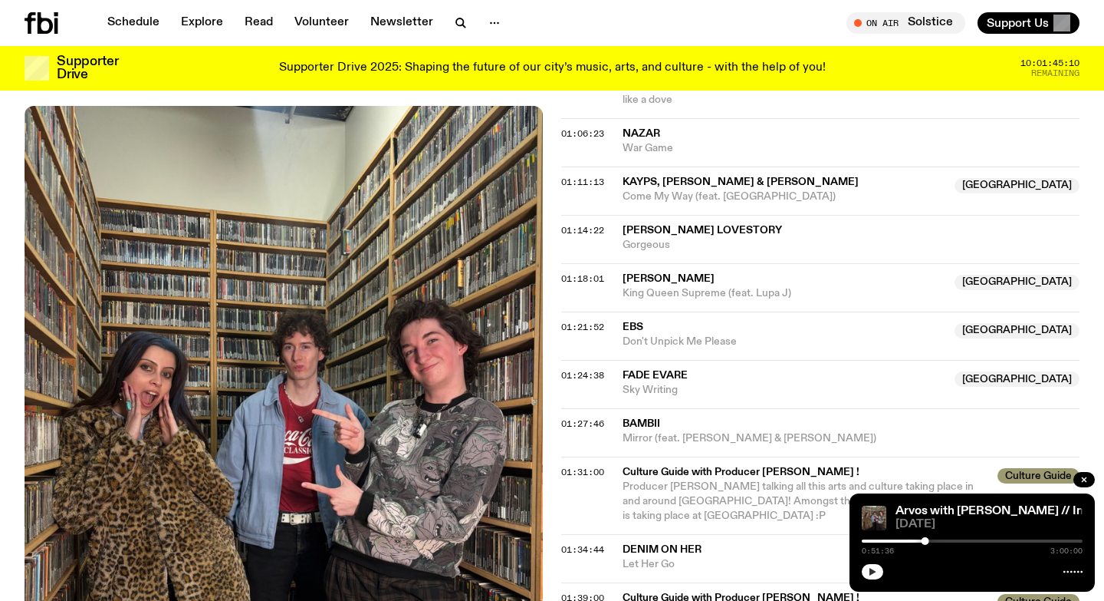
scroll to position [1355, 0]
